Goal: Navigation & Orientation: Understand site structure

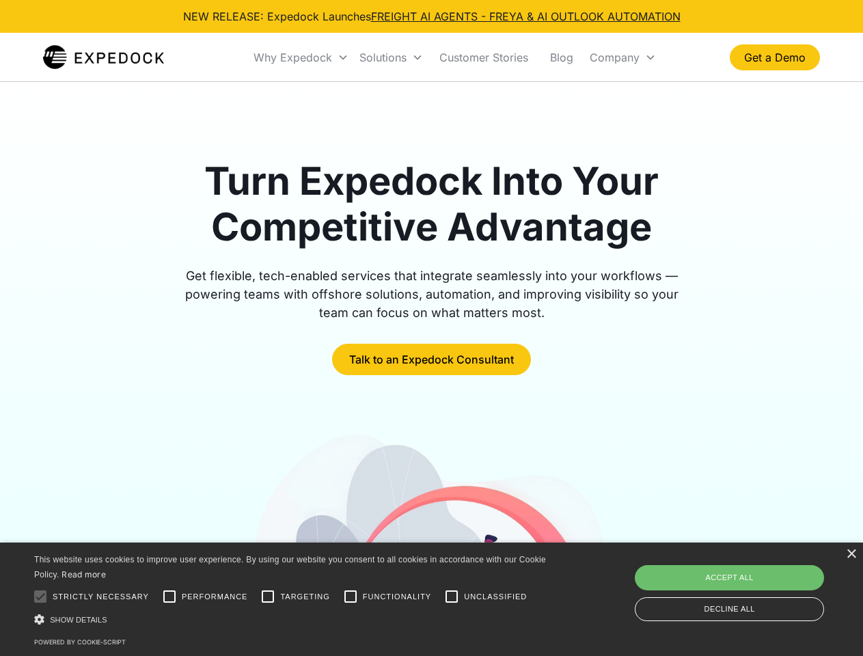
click at [301, 57] on div "Why Expedock" at bounding box center [292, 58] width 79 height 14
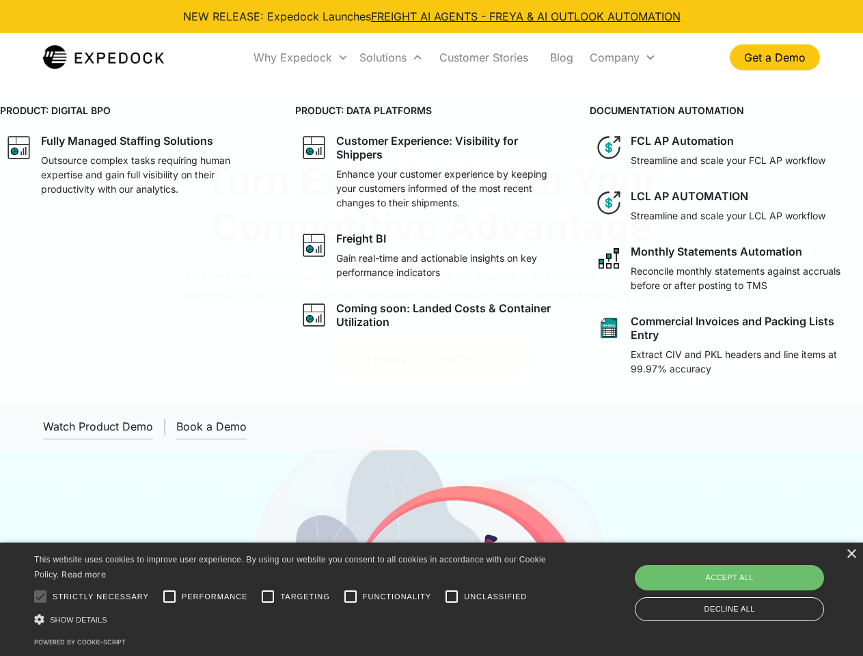
click at [391, 57] on div "Solutions" at bounding box center [382, 58] width 47 height 14
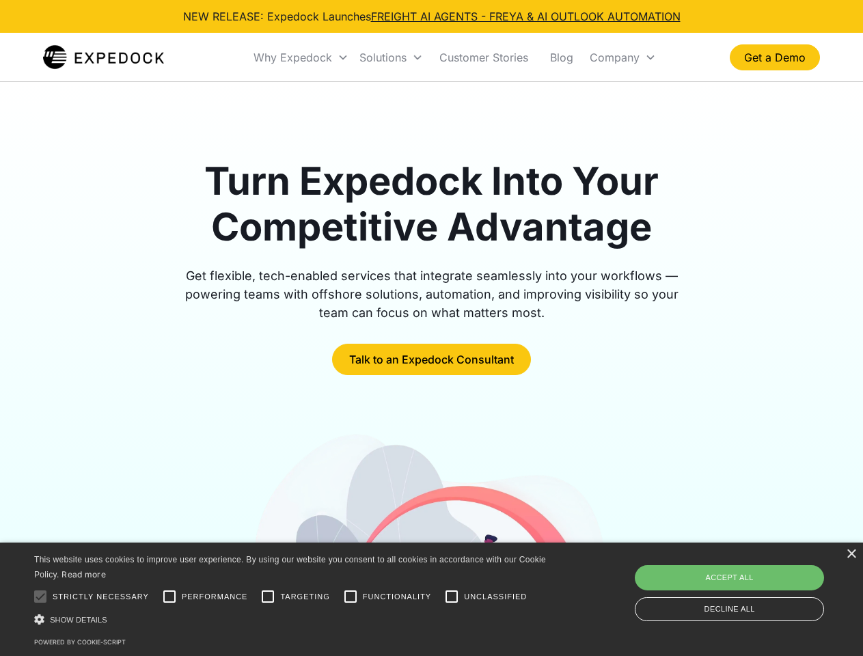
click at [622, 57] on div "Company" at bounding box center [615, 58] width 50 height 14
click at [40, 596] on div at bounding box center [40, 596] width 27 height 27
click at [169, 596] on input "Performance" at bounding box center [169, 596] width 27 height 27
checkbox input "true"
click at [268, 596] on input "Targeting" at bounding box center [267, 596] width 27 height 27
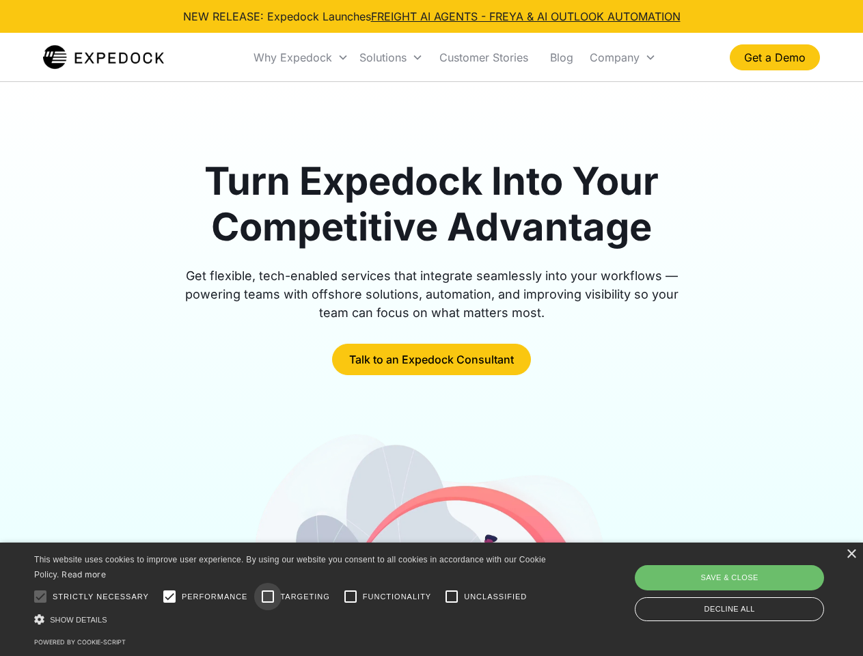
checkbox input "true"
click at [350, 596] on input "Functionality" at bounding box center [350, 596] width 27 height 27
checkbox input "true"
click at [452, 596] on input "Unclassified" at bounding box center [451, 596] width 27 height 27
checkbox input "true"
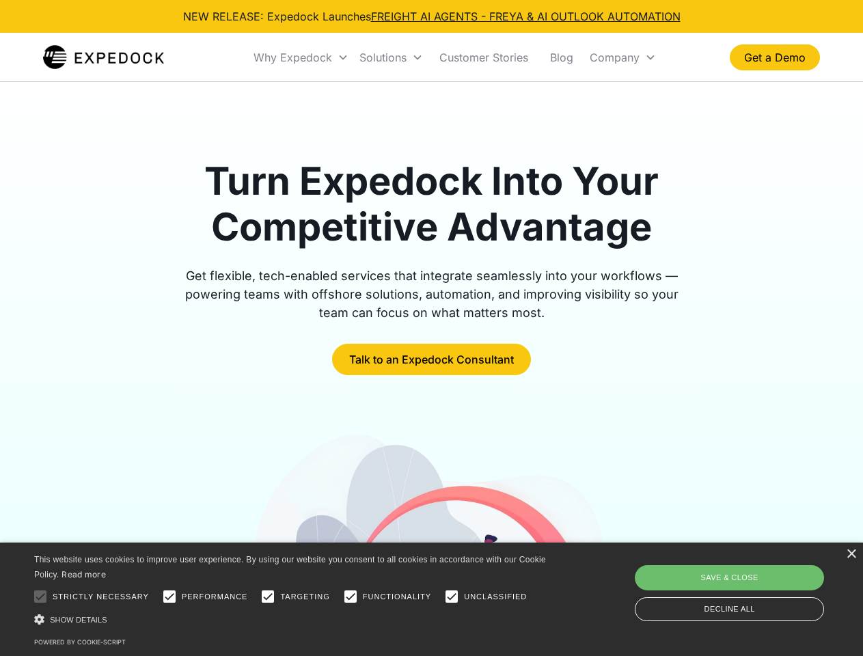
click at [292, 619] on div "Show details Hide details" at bounding box center [292, 619] width 516 height 14
